Goal: Communication & Community: Answer question/provide support

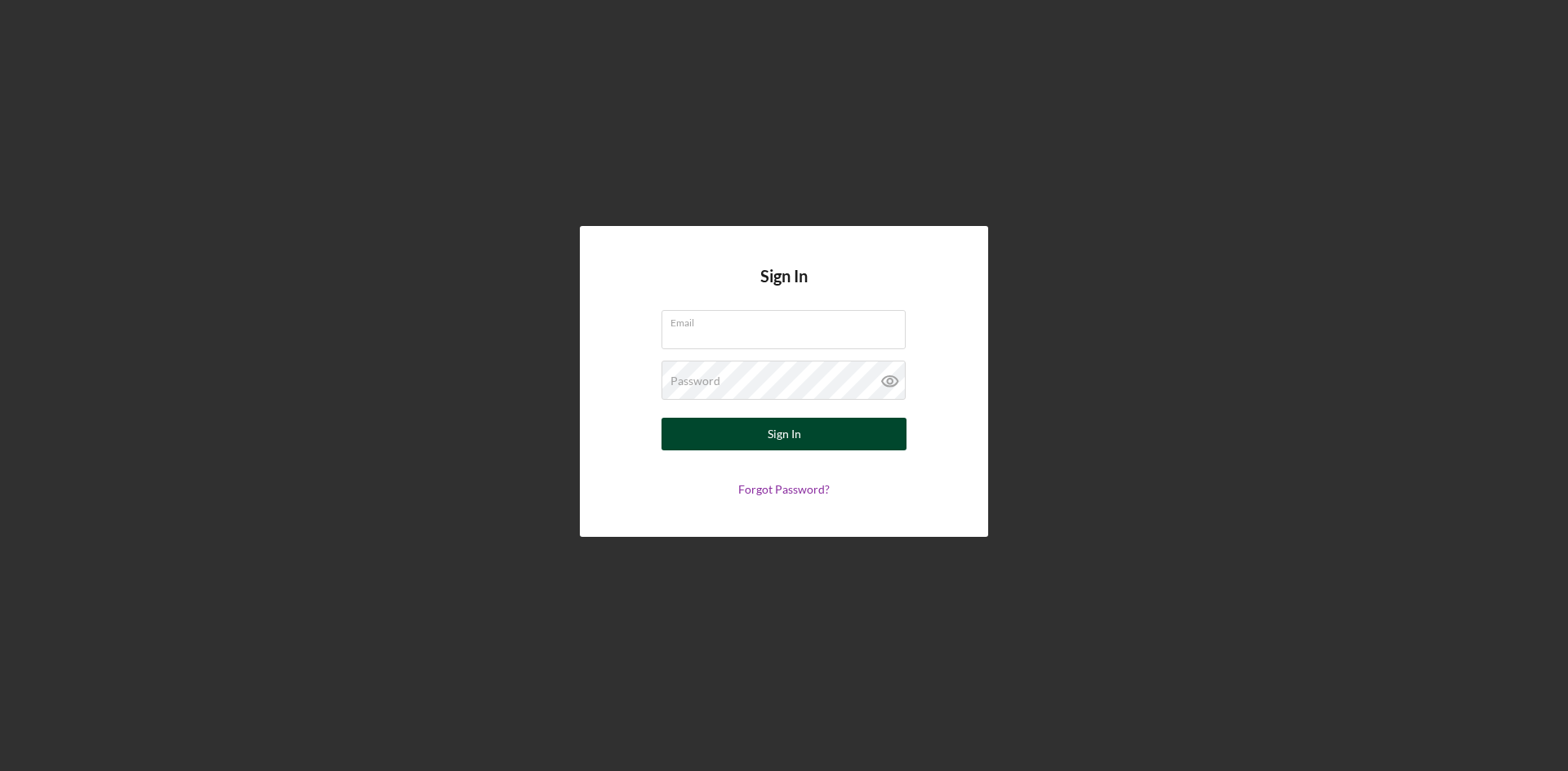
type input "[PERSON_NAME][EMAIL_ADDRESS][DOMAIN_NAME]"
click at [798, 434] on div "Sign In" at bounding box center [784, 434] width 34 height 33
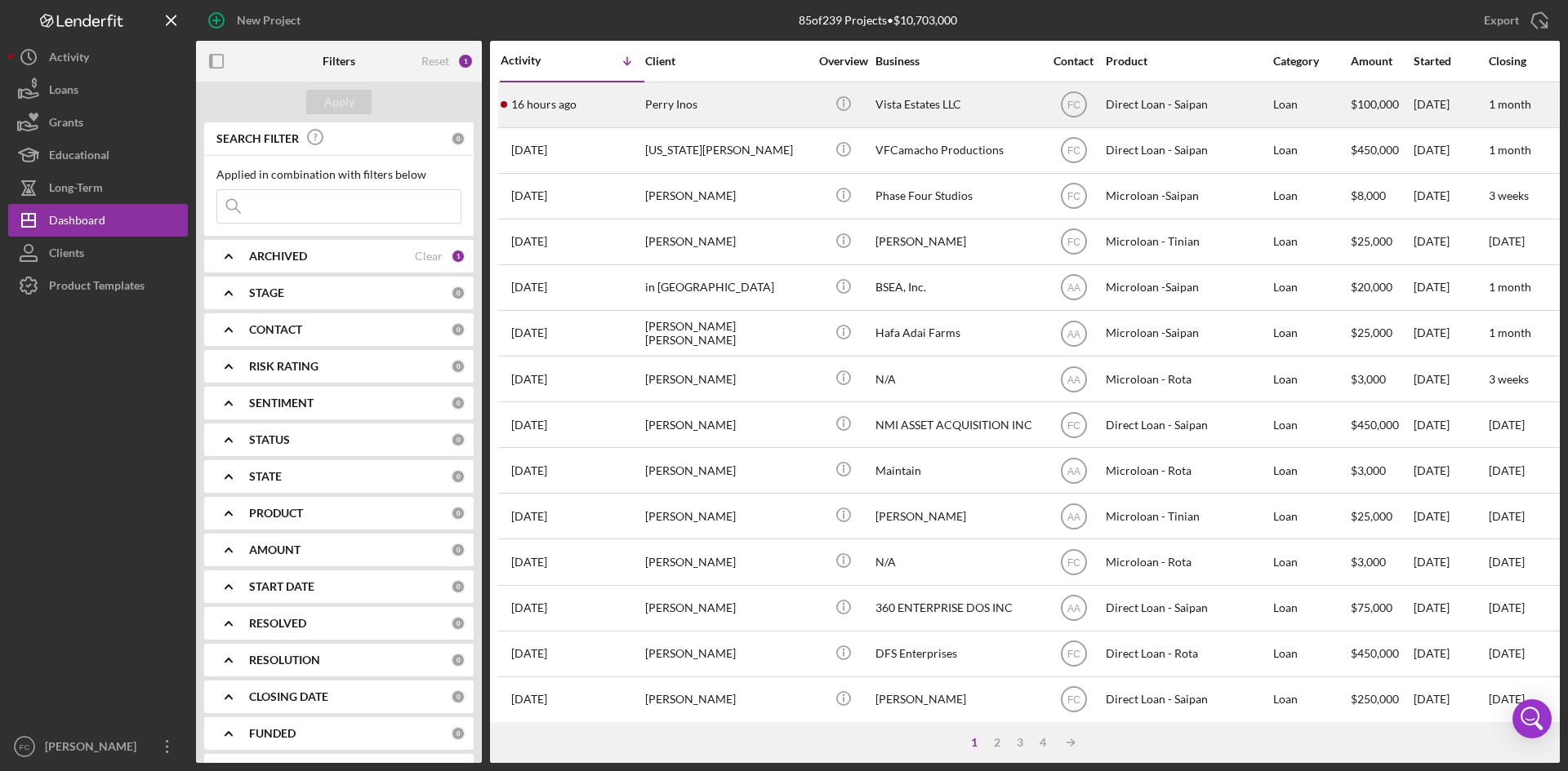
click at [714, 97] on div "Perry Inos" at bounding box center [727, 105] width 164 height 43
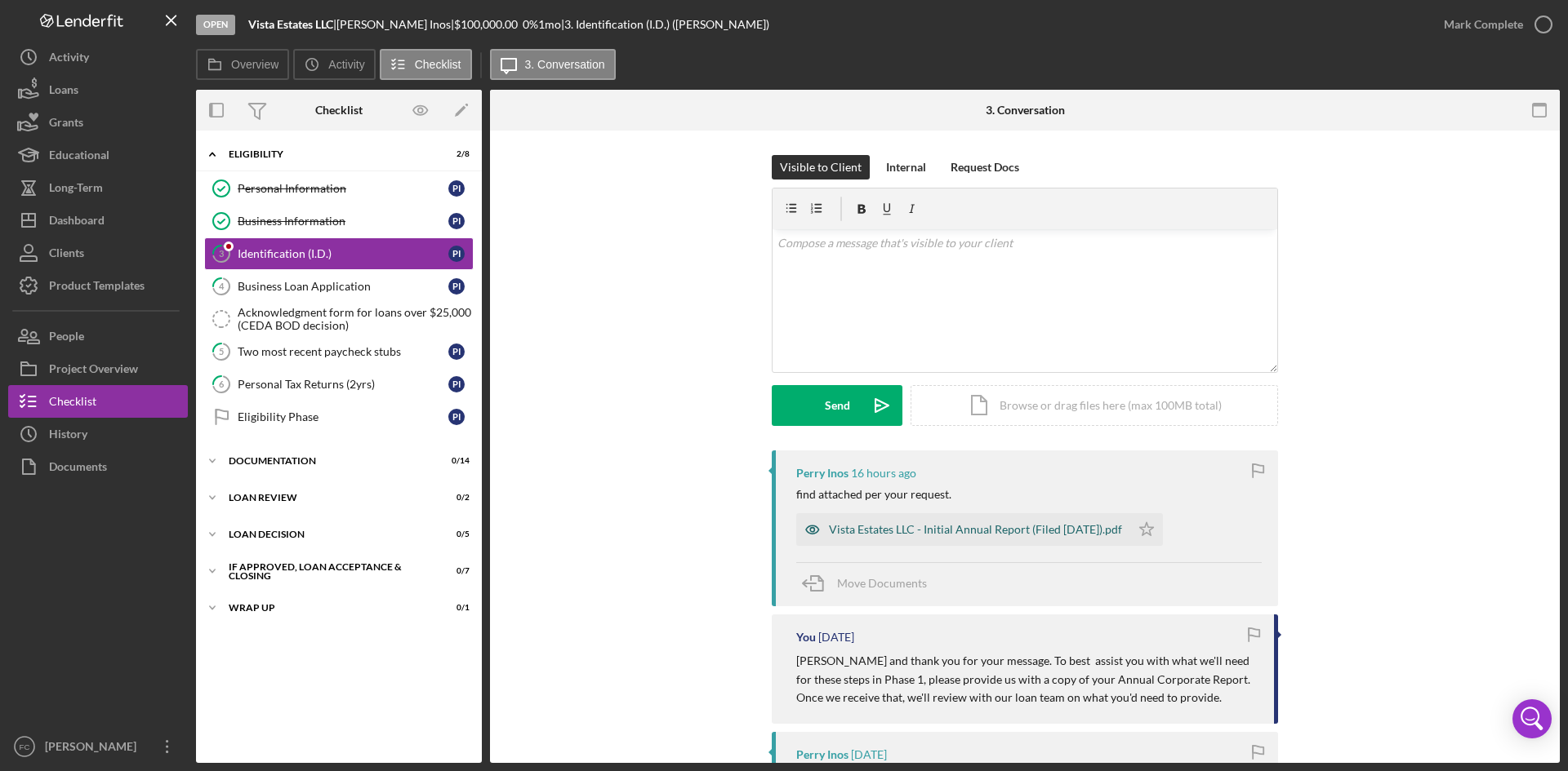
click at [995, 516] on div "Vista Estates LLC - Initial Annual Report (Filed [DATE]).pdf" at bounding box center [962, 529] width 334 height 33
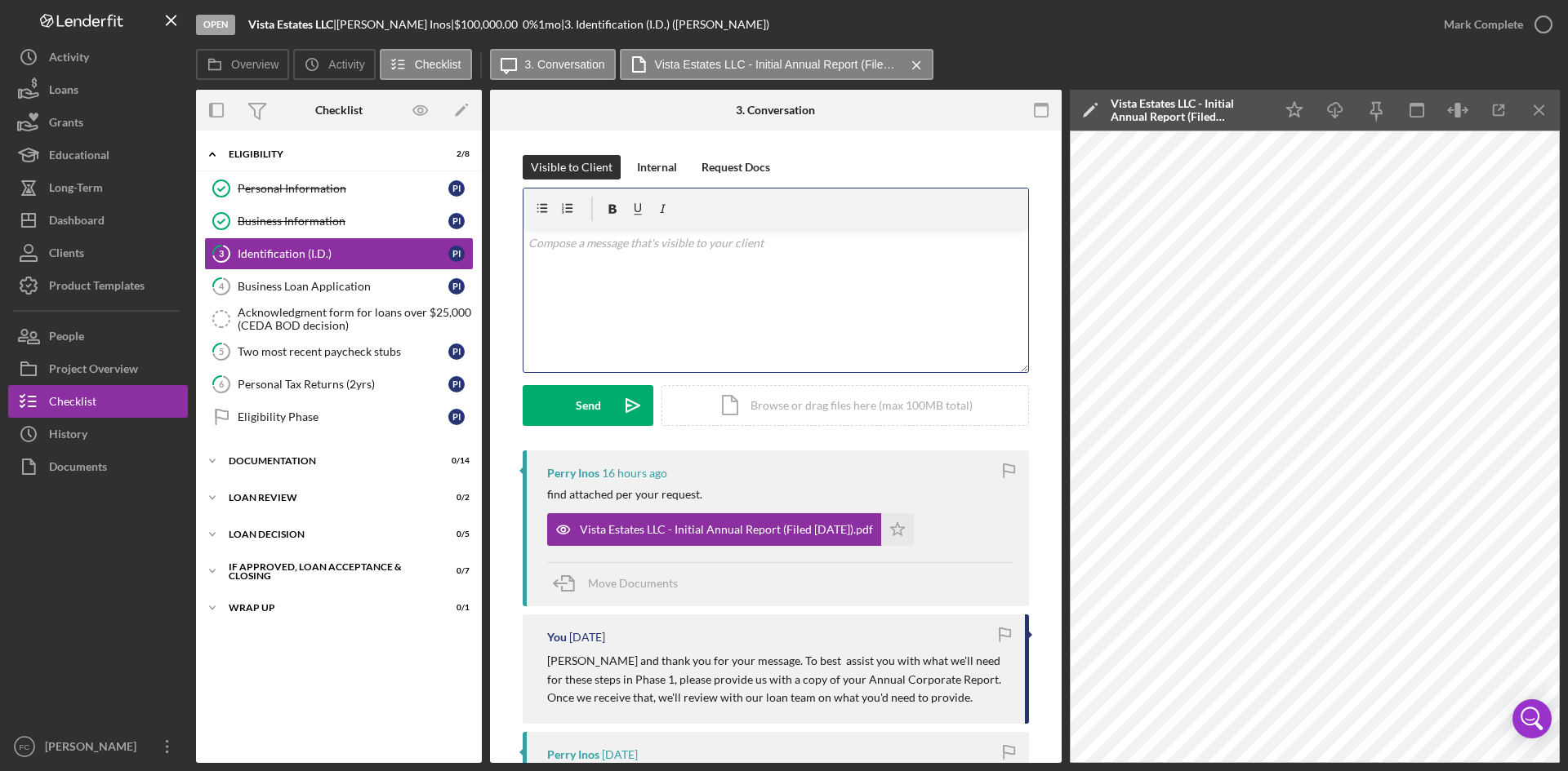
click at [767, 267] on div "v Color teal Color pink Remove color Add row above Add row below Add column bef…" at bounding box center [775, 301] width 505 height 143
click at [615, 239] on p "Thank you for proiding the LLC report. We'll bring this up with our loan manage…" at bounding box center [776, 252] width 496 height 37
click at [801, 274] on div "v Color teal Color pink Remove color Add row above Add row below Add column bef…" at bounding box center [775, 301] width 505 height 143
click at [820, 244] on p "Thank you for providing the LLC report. We'll bring this up with our loan manag…" at bounding box center [776, 252] width 496 height 37
click at [924, 243] on p "Thank you for providing the LLC report. We'll bring this up with our loan manag…" at bounding box center [776, 252] width 496 height 37
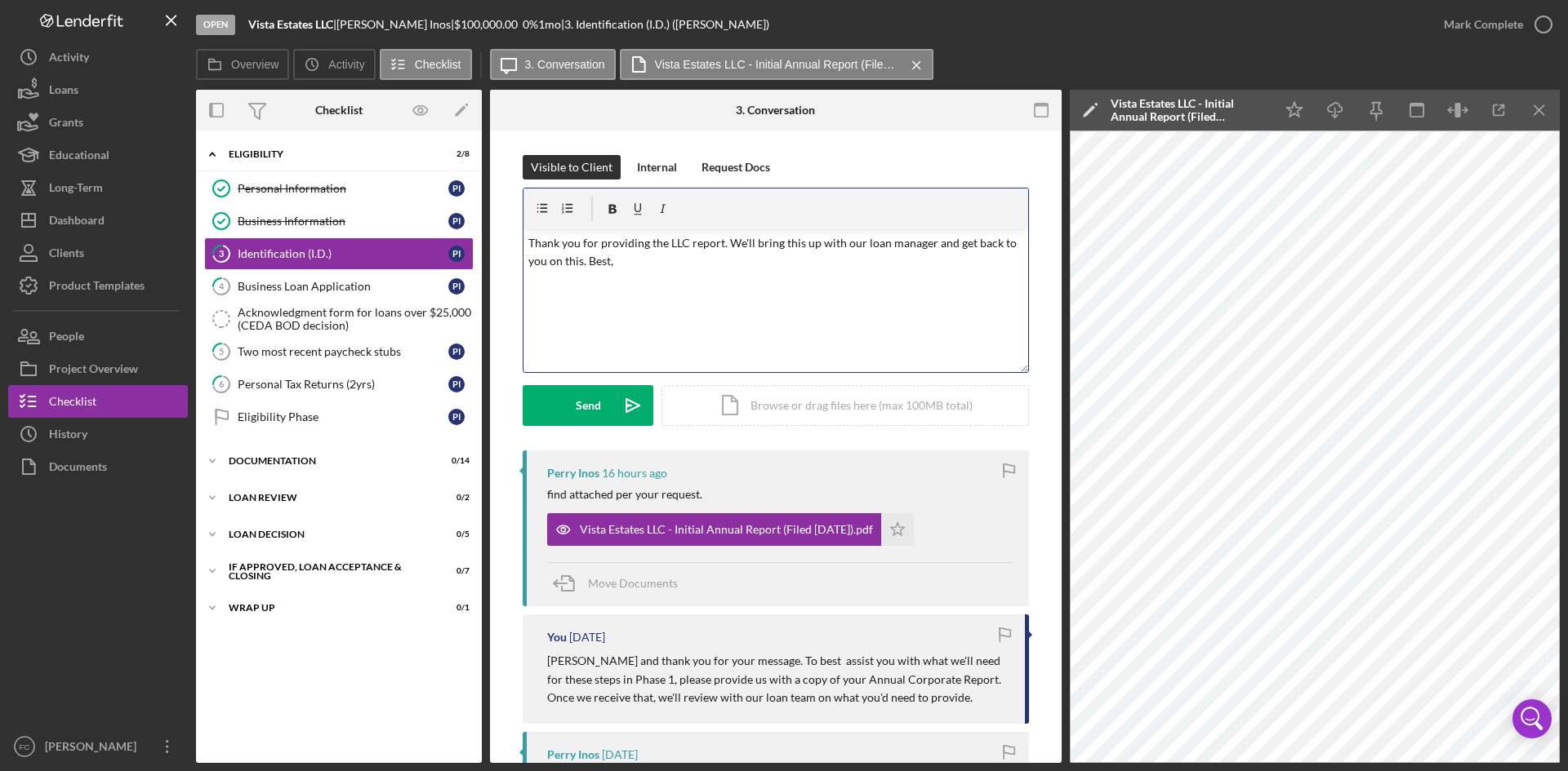
click at [785, 241] on p "Thank you for providing the LLC report. We'll bring this up with our loan manag…" at bounding box center [776, 252] width 496 height 37
click at [925, 238] on p "Thank you for providing the LLC report. We'll bring this up with our loan manag…" at bounding box center [776, 252] width 496 height 37
click at [588, 393] on div "Send" at bounding box center [588, 405] width 25 height 40
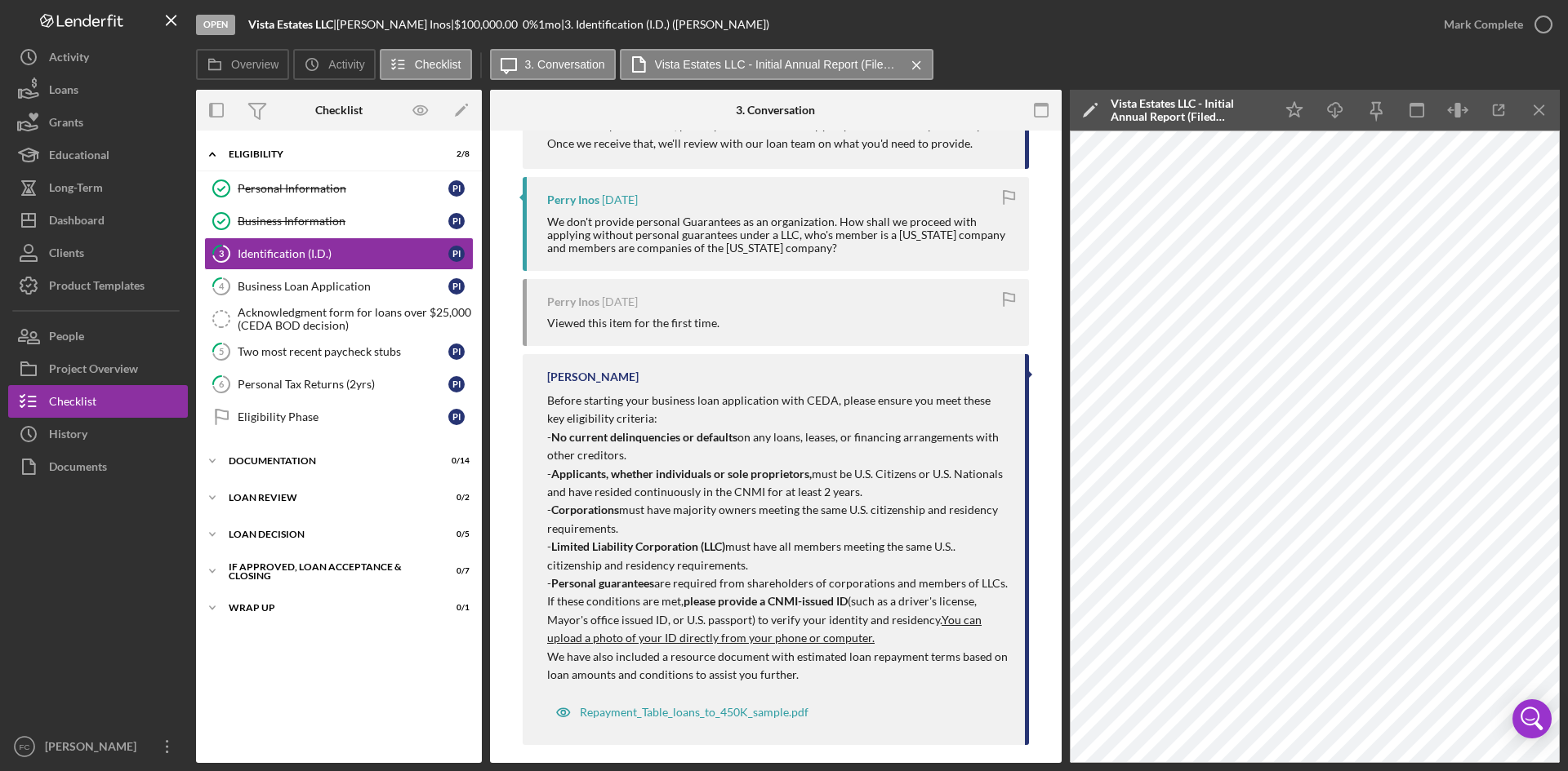
scroll to position [435, 0]
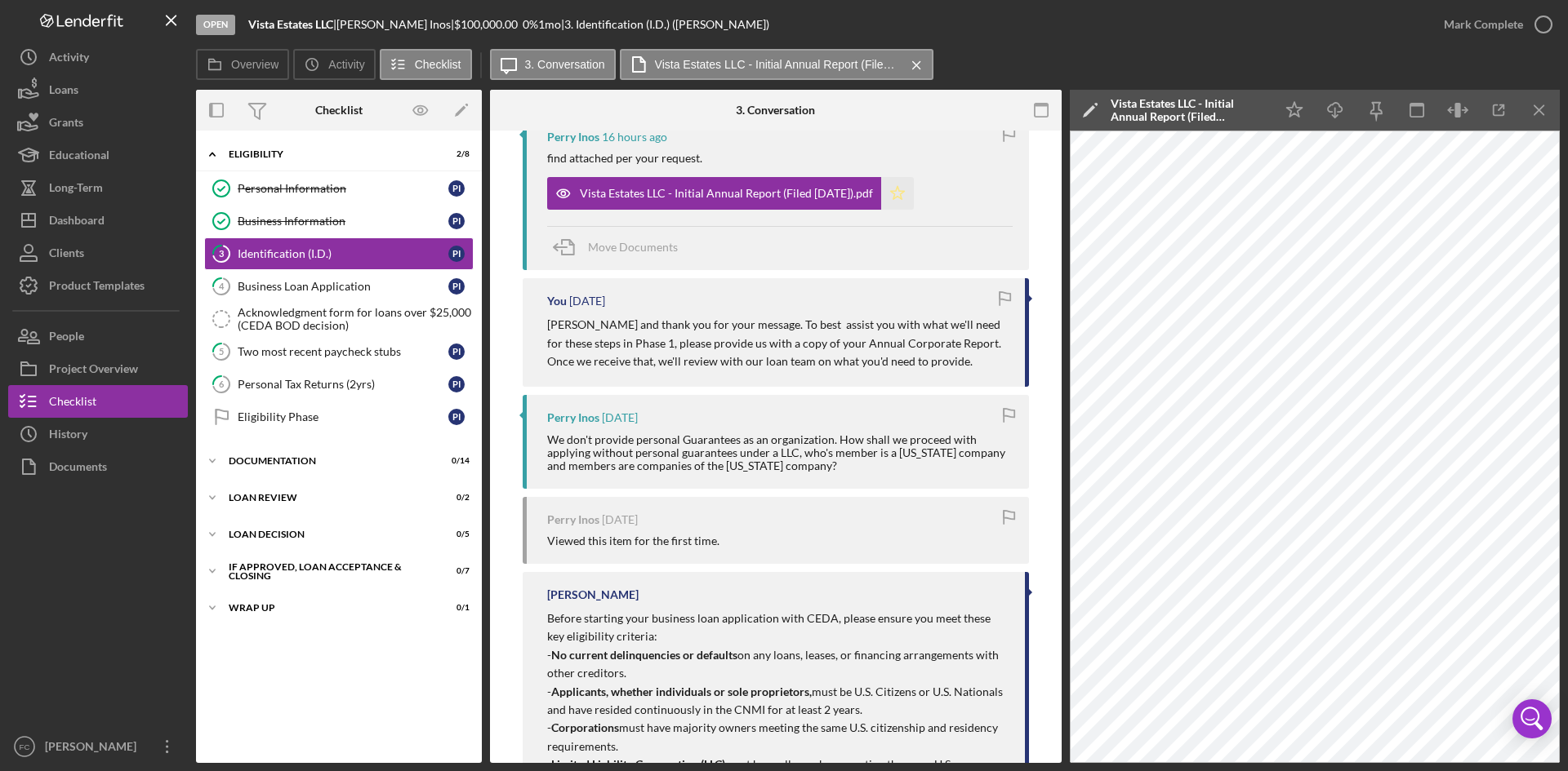
click at [913, 181] on icon "Icon/Star" at bounding box center [897, 193] width 33 height 33
click at [85, 220] on div "Dashboard" at bounding box center [76, 222] width 55 height 37
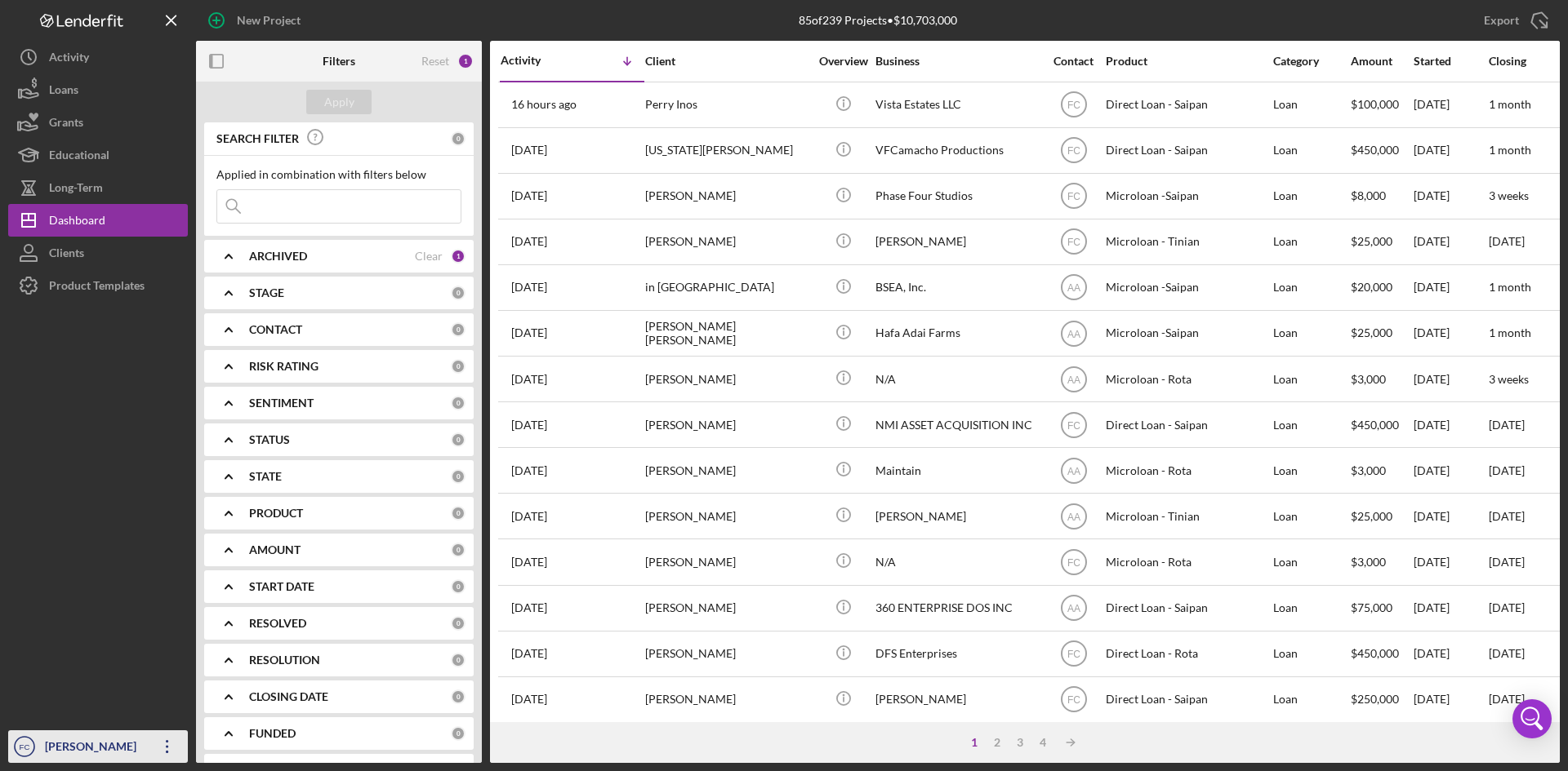
click at [71, 750] on div "[PERSON_NAME]" at bounding box center [93, 748] width 106 height 37
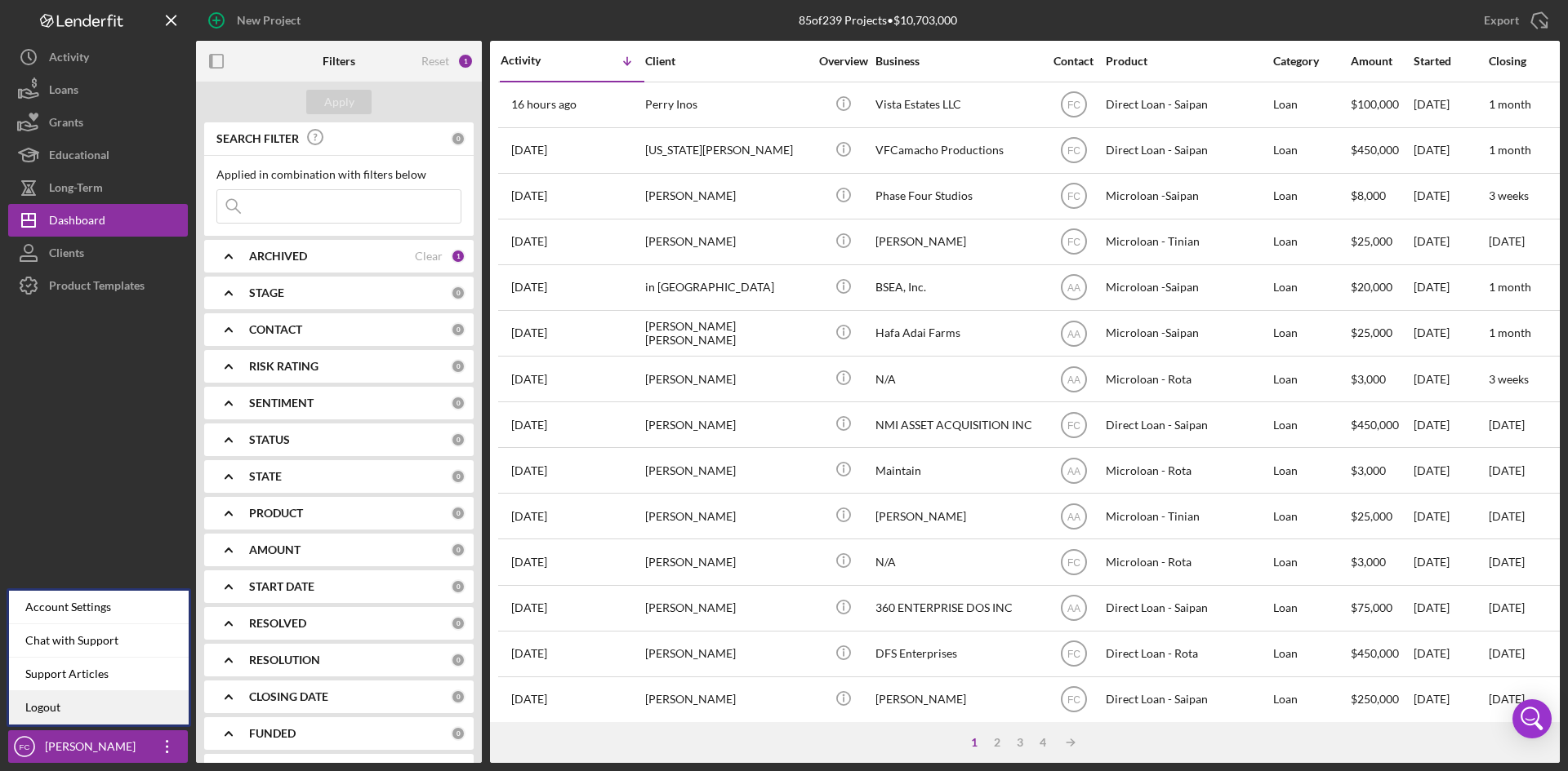
click at [71, 721] on link "Logout" at bounding box center [99, 708] width 180 height 34
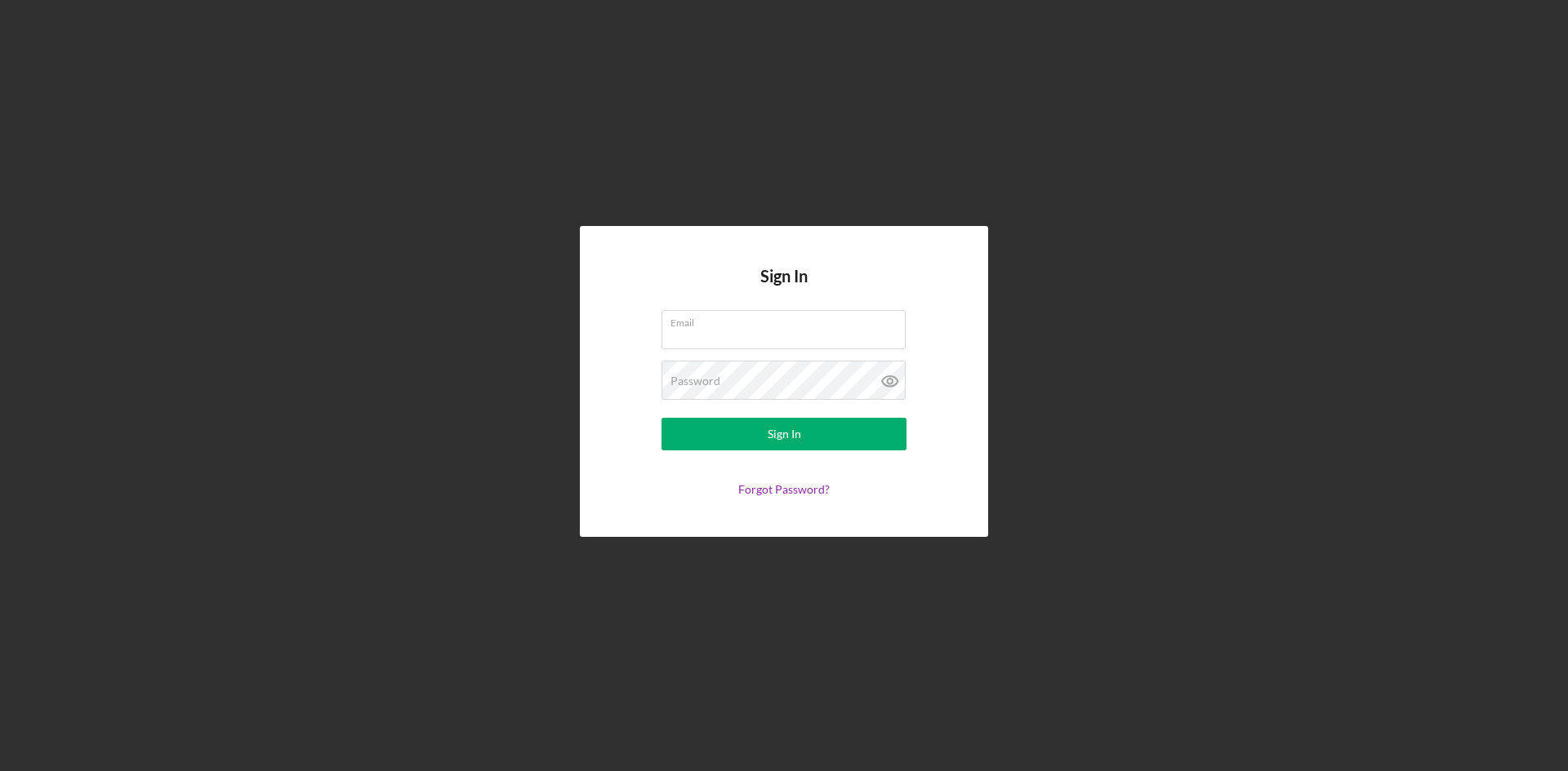
type input "[PERSON_NAME][EMAIL_ADDRESS][DOMAIN_NAME]"
